Goal: Task Accomplishment & Management: Manage account settings

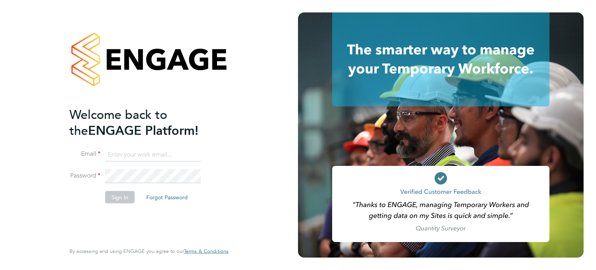
type input "amie.day@morganhunt.com"
click at [123, 198] on button "Sign In" at bounding box center [119, 196] width 29 height 12
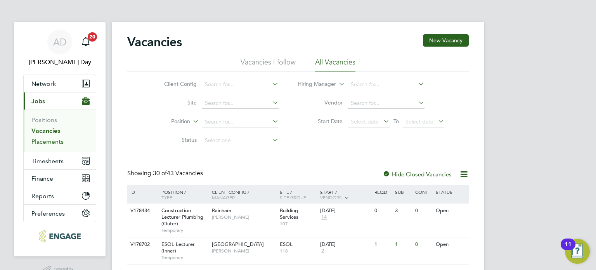
click at [55, 140] on link "Placements" at bounding box center [47, 141] width 32 height 7
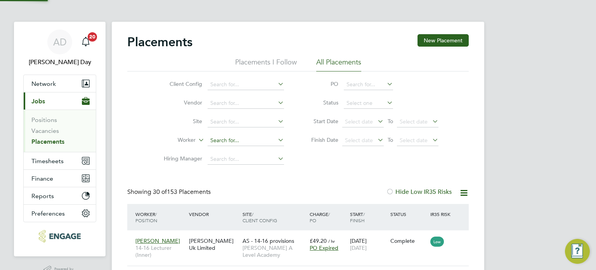
click at [224, 138] on input at bounding box center [246, 140] width 76 height 11
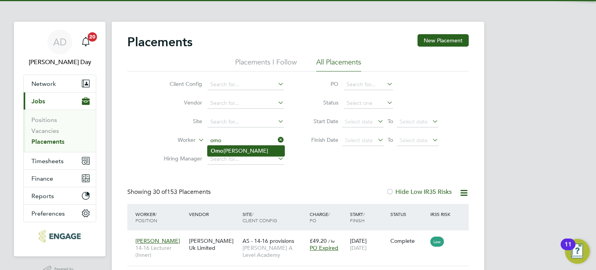
click at [244, 147] on li "Omo jolade Giwa" at bounding box center [246, 150] width 77 height 10
type input "Omojolade Giwa"
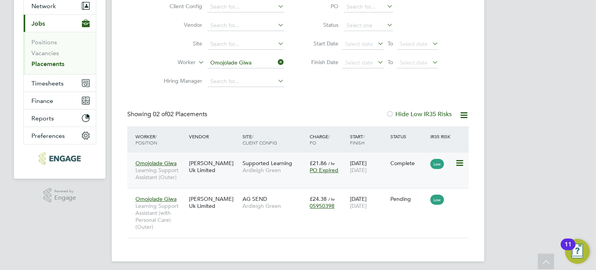
click at [297, 178] on div "Omojolade Giwa Learning Support Assistant (Outer) Morgan Hunt Uk Limited Suppor…" at bounding box center [297, 169] width 341 height 35
click at [457, 197] on icon at bounding box center [459, 198] width 8 height 9
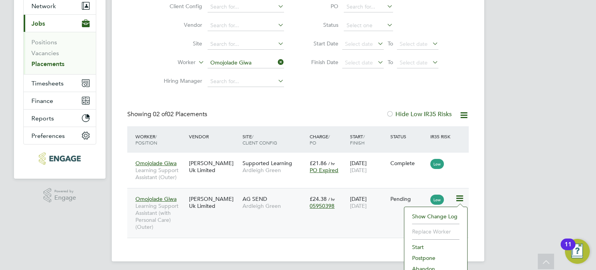
click at [415, 244] on li "Start" at bounding box center [435, 246] width 55 height 11
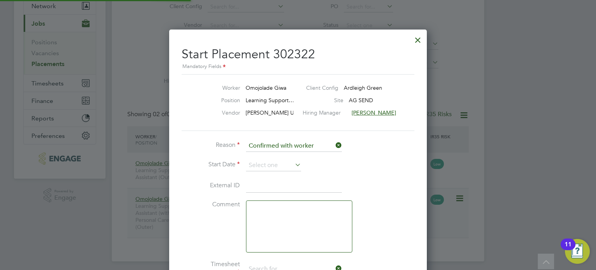
type input "[PERSON_NAME]"
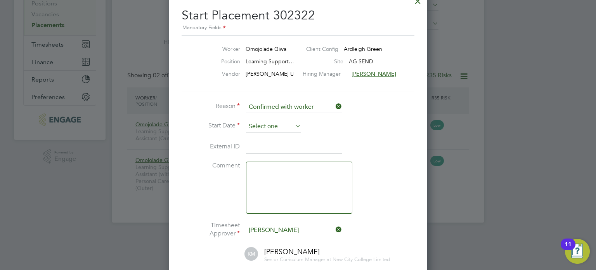
click at [266, 128] on input at bounding box center [273, 127] width 55 height 12
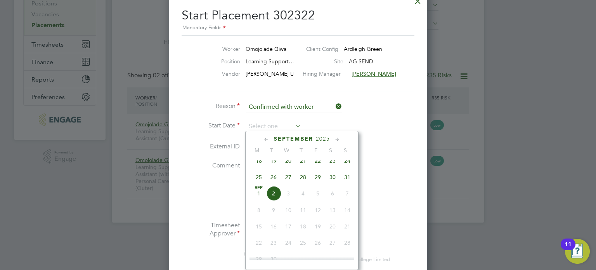
click at [336, 139] on icon at bounding box center [337, 139] width 7 height 9
click at [264, 140] on icon at bounding box center [266, 139] width 7 height 9
click at [260, 168] on span "Sep 1" at bounding box center [258, 160] width 15 height 15
type input "[DATE]"
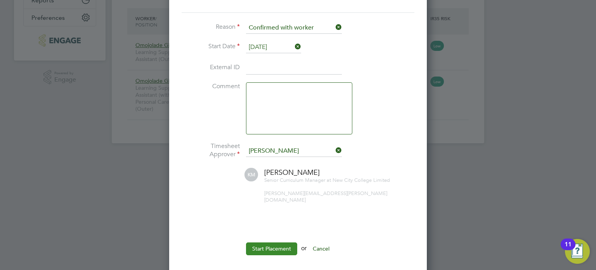
click at [267, 242] on button "Start Placement" at bounding box center [271, 248] width 51 height 12
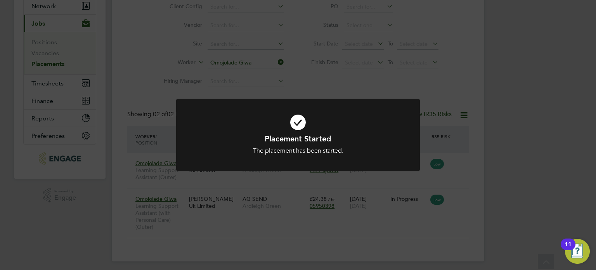
click at [296, 226] on div "Placement Started The placement has been started. Cancel Okay" at bounding box center [298, 135] width 596 height 270
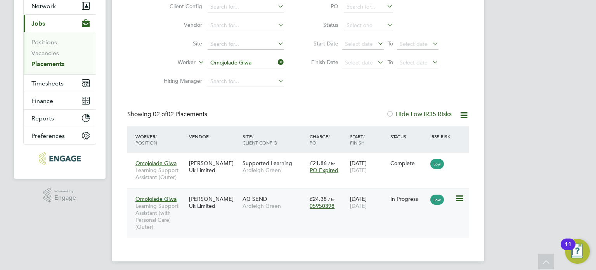
click at [297, 215] on div "Omojolade Giwa Learning Support Assistant (with Personal Care) (Outer) Morgan H…" at bounding box center [297, 213] width 341 height 50
click at [281, 199] on div "AG SEND Ardleigh Green" at bounding box center [274, 202] width 67 height 22
click at [276, 62] on icon at bounding box center [276, 62] width 0 height 11
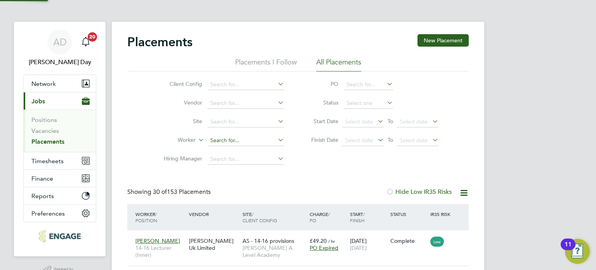
click at [235, 143] on input at bounding box center [246, 140] width 76 height 11
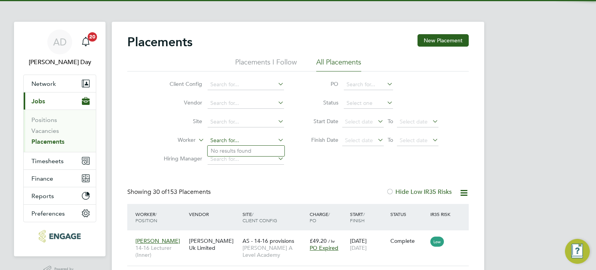
scroll to position [3, 4]
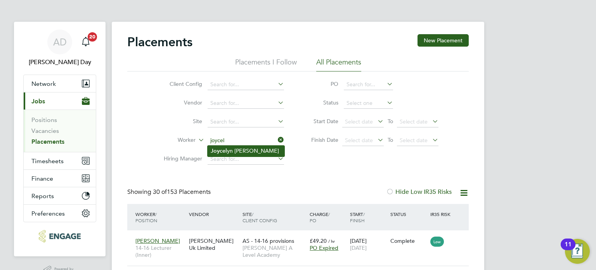
click at [230, 150] on li "Joycel yn Jones" at bounding box center [246, 150] width 77 height 10
type input "Joycelyn Jones"
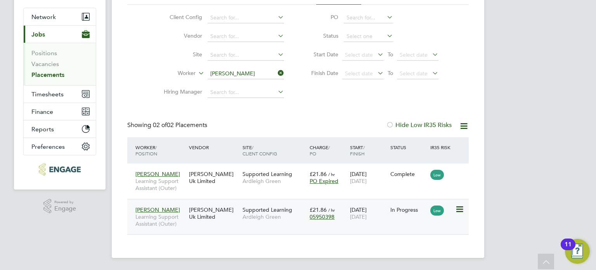
click at [461, 208] on icon at bounding box center [459, 208] width 8 height 9
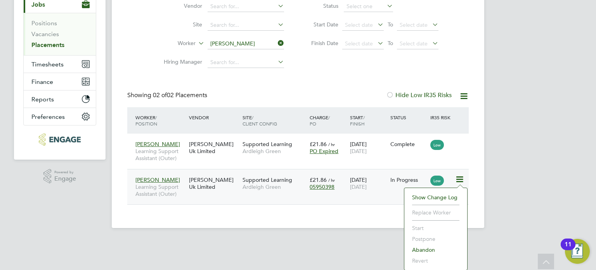
click at [296, 190] on div "Supported Learning Ardleigh Green" at bounding box center [274, 183] width 67 height 22
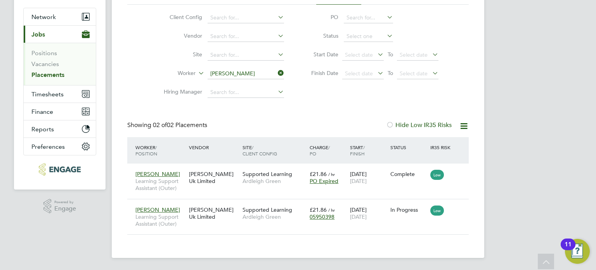
click at [276, 71] on icon at bounding box center [276, 73] width 0 height 11
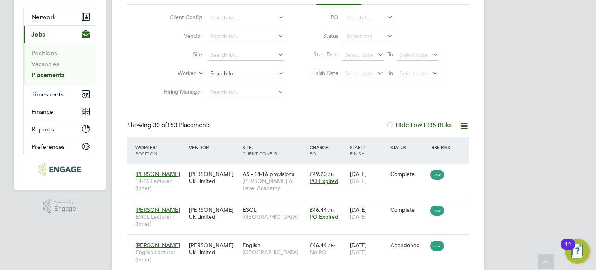
click at [236, 71] on input at bounding box center [246, 73] width 76 height 11
click at [251, 88] on li "Omo jolade Giwa" at bounding box center [246, 84] width 77 height 10
type input "Omojolade Giwa"
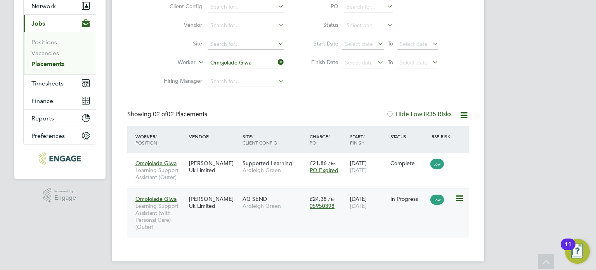
click at [291, 210] on div "AG SEND Ardleigh Green" at bounding box center [274, 202] width 67 height 22
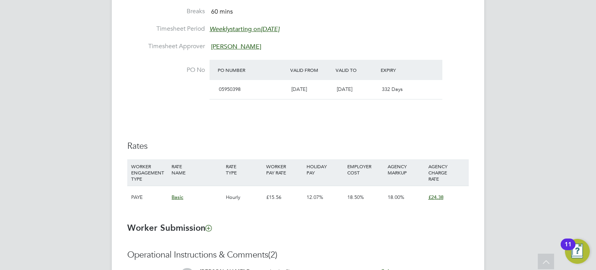
scroll to position [427, 0]
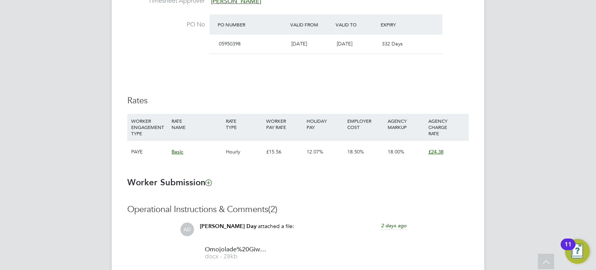
scroll to position [388, 0]
